Goal: Navigation & Orientation: Find specific page/section

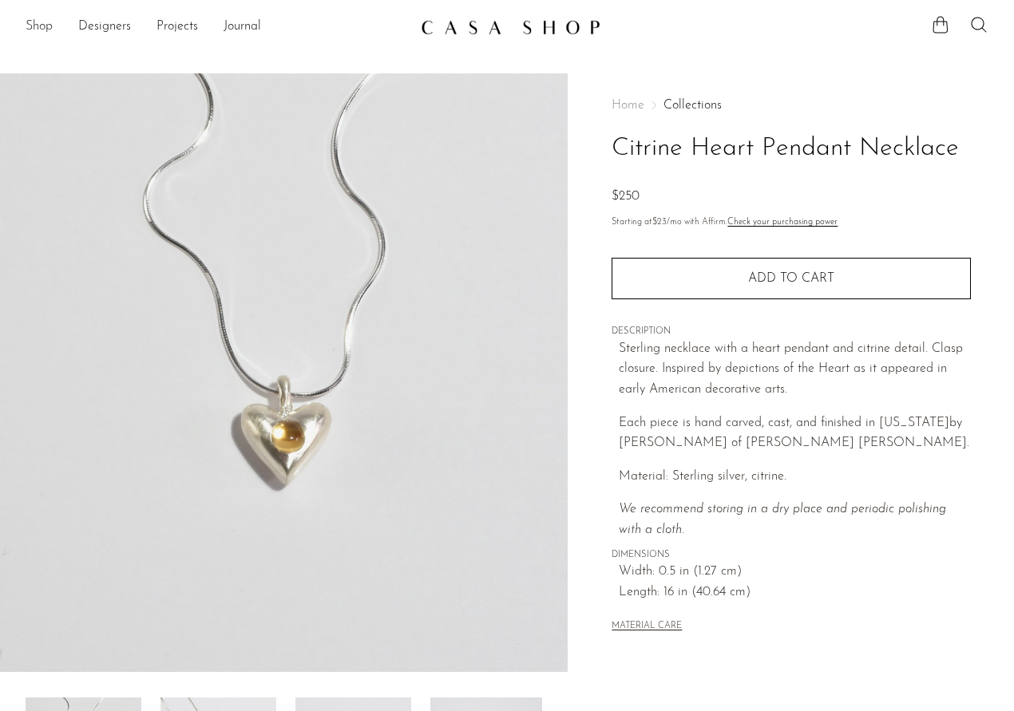
click at [34, 21] on link "Shop" at bounding box center [39, 27] width 27 height 21
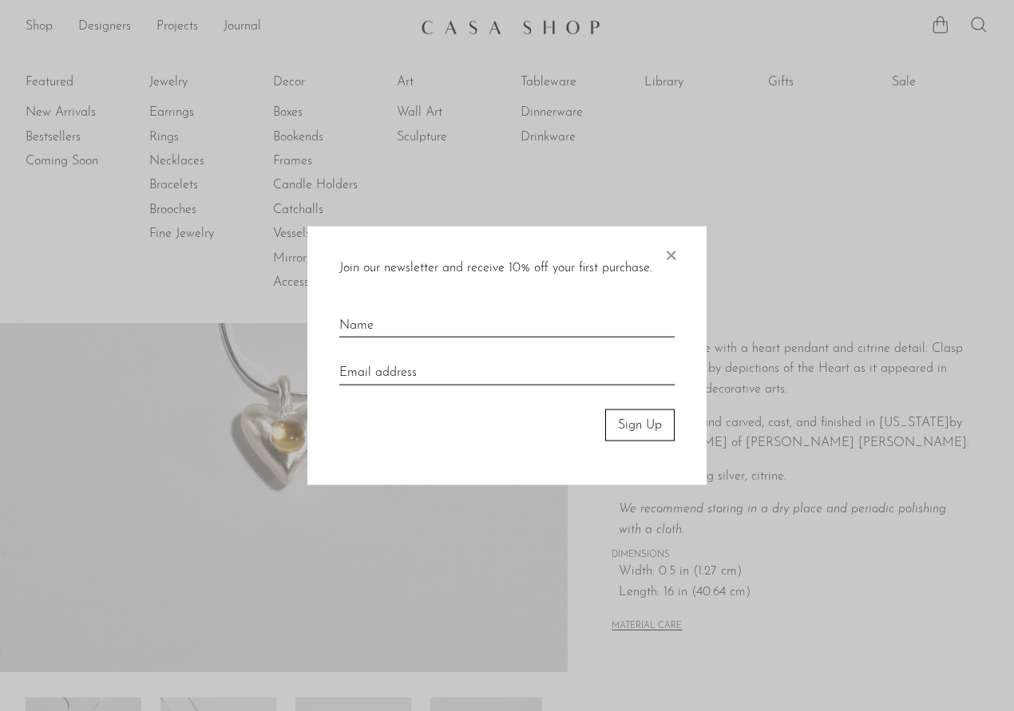
click at [213, 127] on div at bounding box center [507, 355] width 1014 height 711
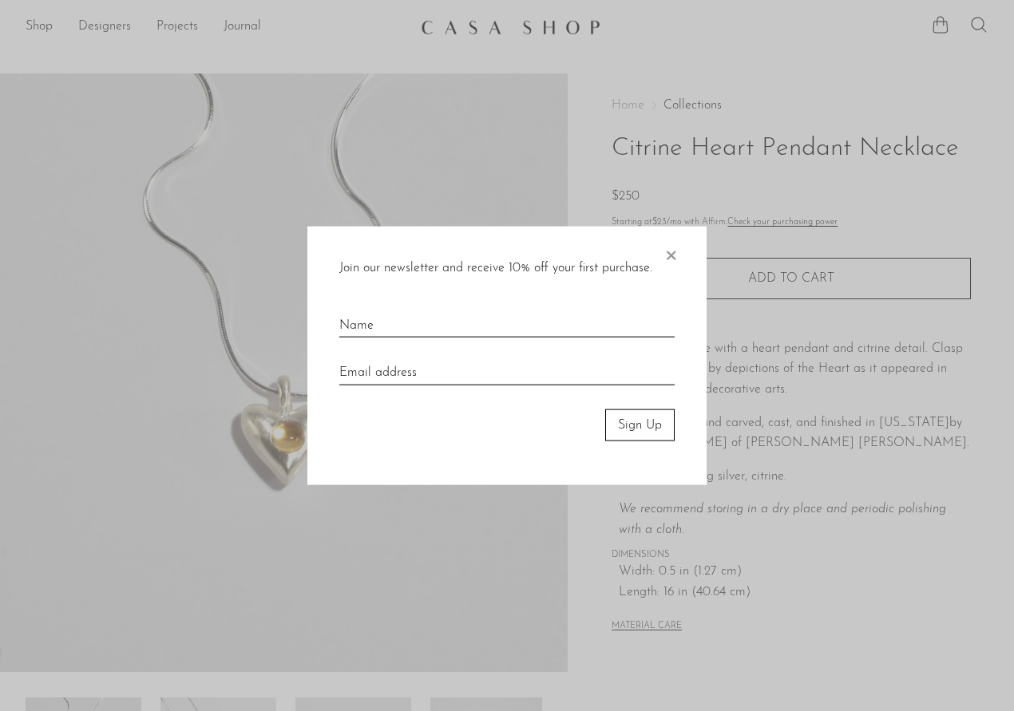
click at [676, 256] on span "×" at bounding box center [670, 251] width 16 height 51
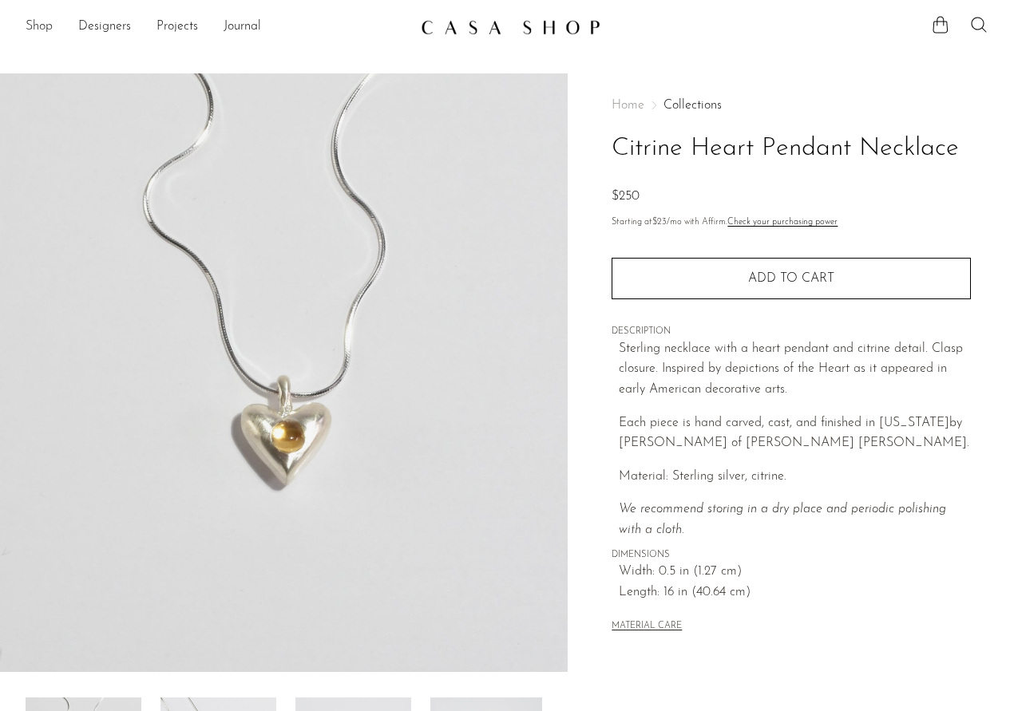
click at [36, 22] on link "Shop" at bounding box center [39, 27] width 27 height 21
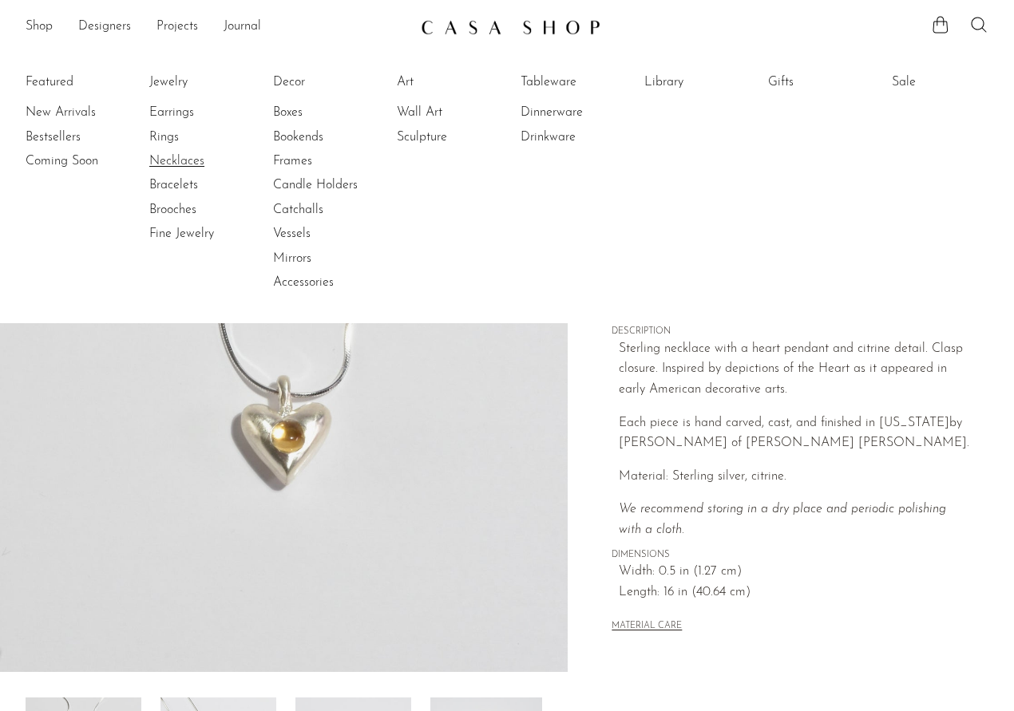
click at [188, 156] on link "Necklaces" at bounding box center [209, 161] width 120 height 18
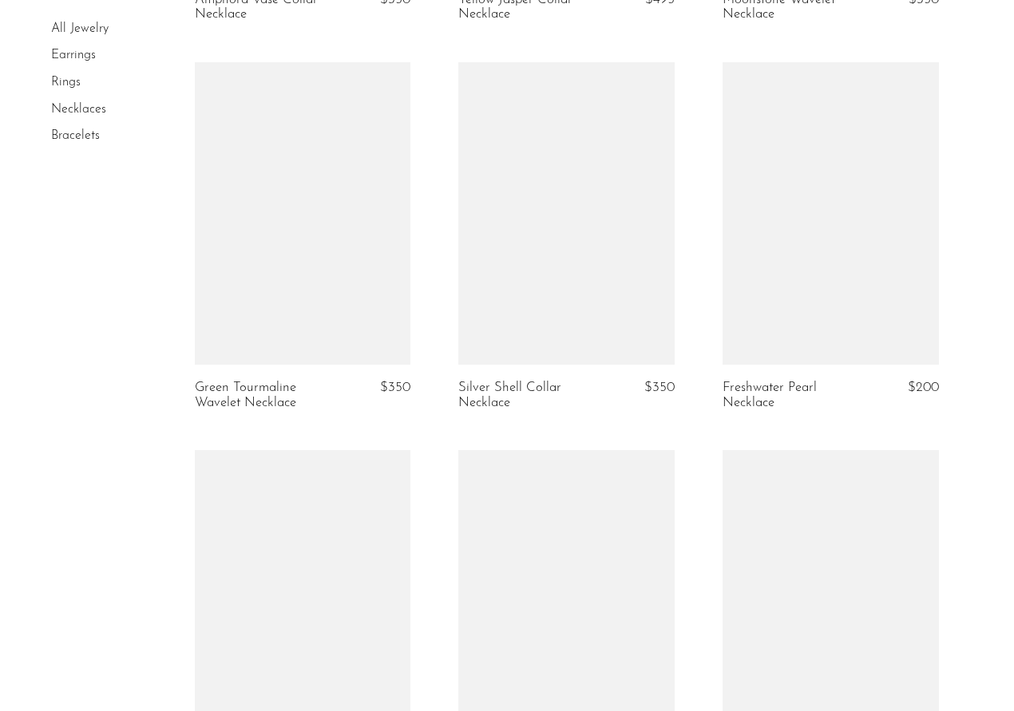
scroll to position [3797, 0]
